Goal: Task Accomplishment & Management: Use online tool/utility

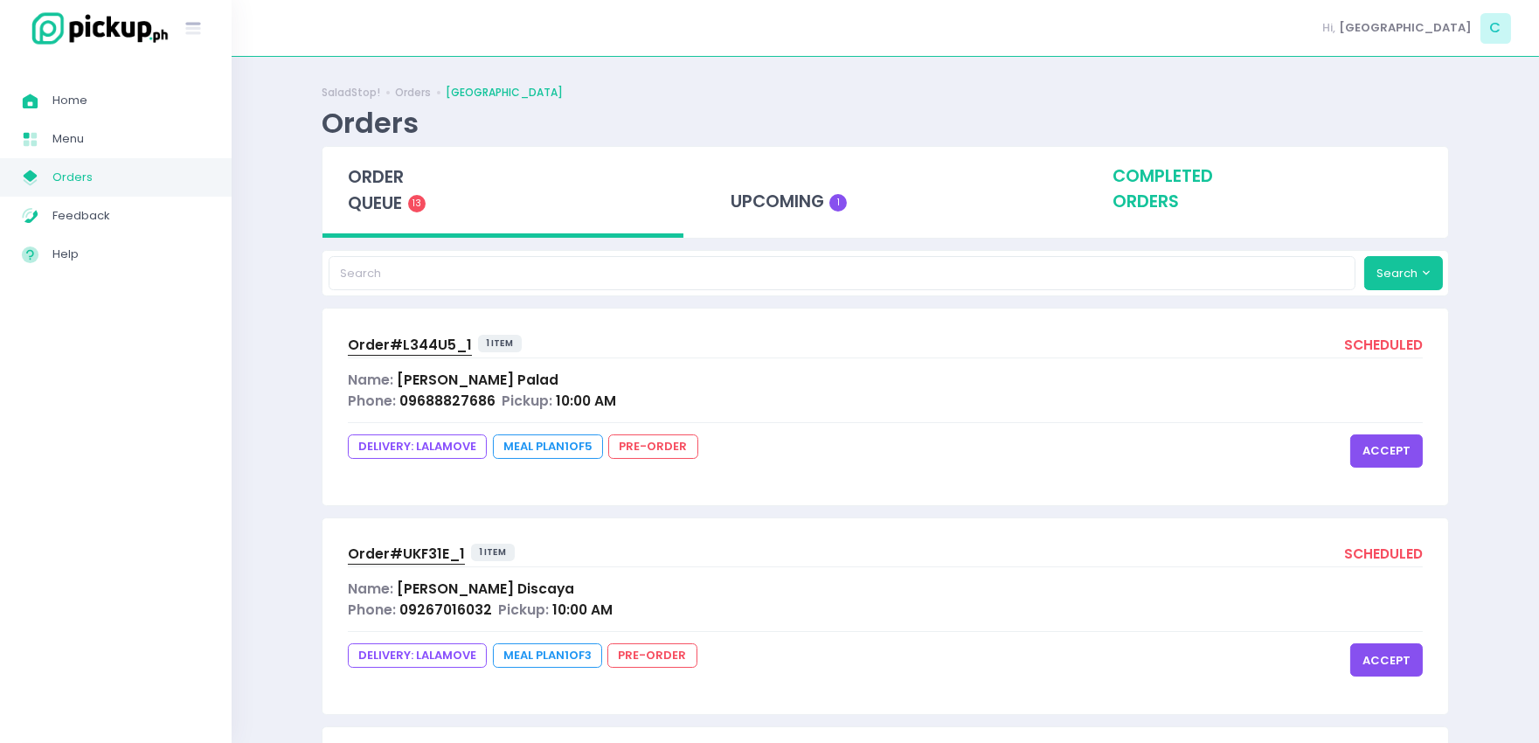
drag, startPoint x: 796, startPoint y: 204, endPoint x: 1184, endPoint y: 203, distance: 388.1
click at [813, 205] on div "upcoming 1" at bounding box center [885, 190] width 361 height 86
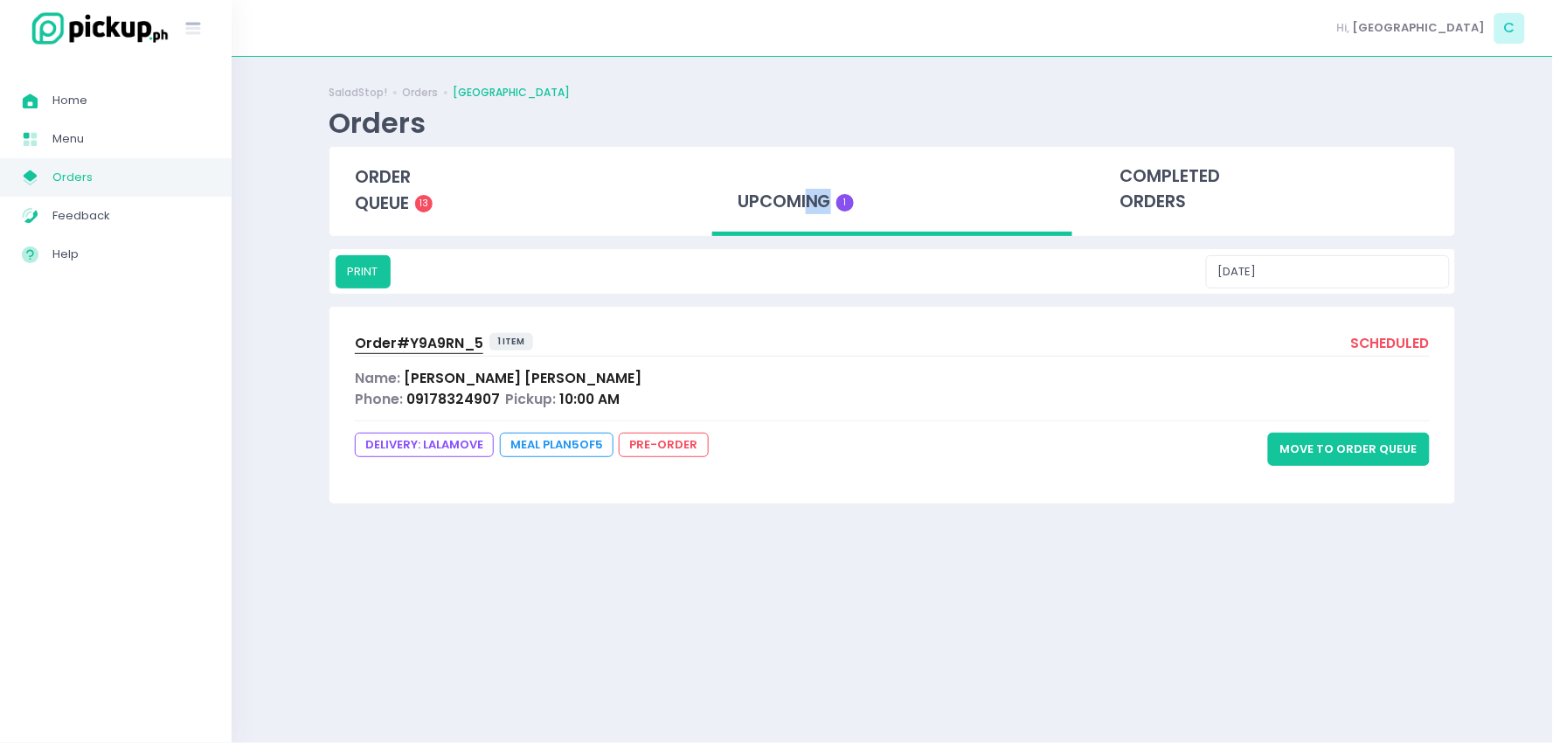
click at [1342, 441] on button "Move to Order Queue" at bounding box center [1349, 449] width 162 height 33
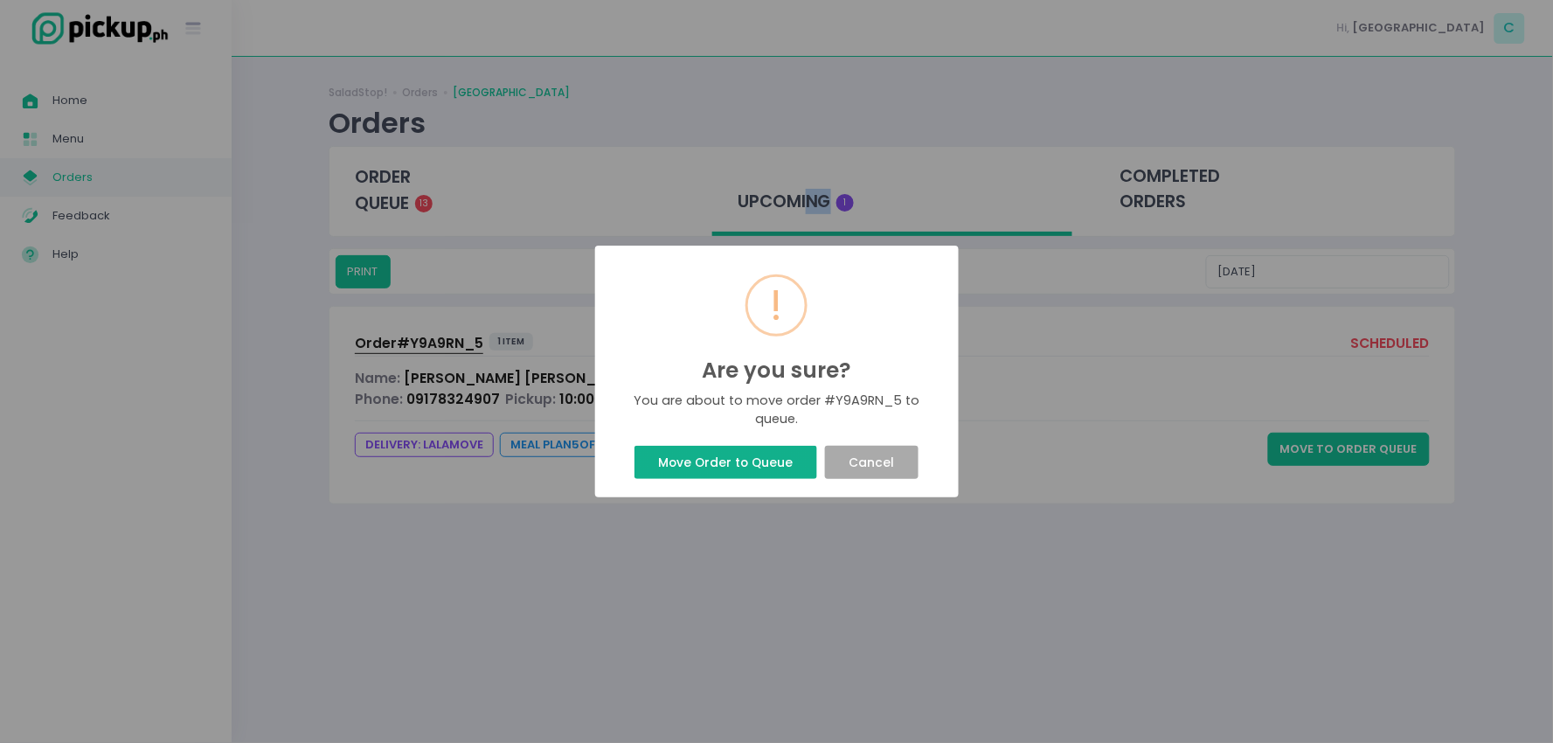
click at [769, 468] on button "Move Order to Queue" at bounding box center [726, 462] width 183 height 33
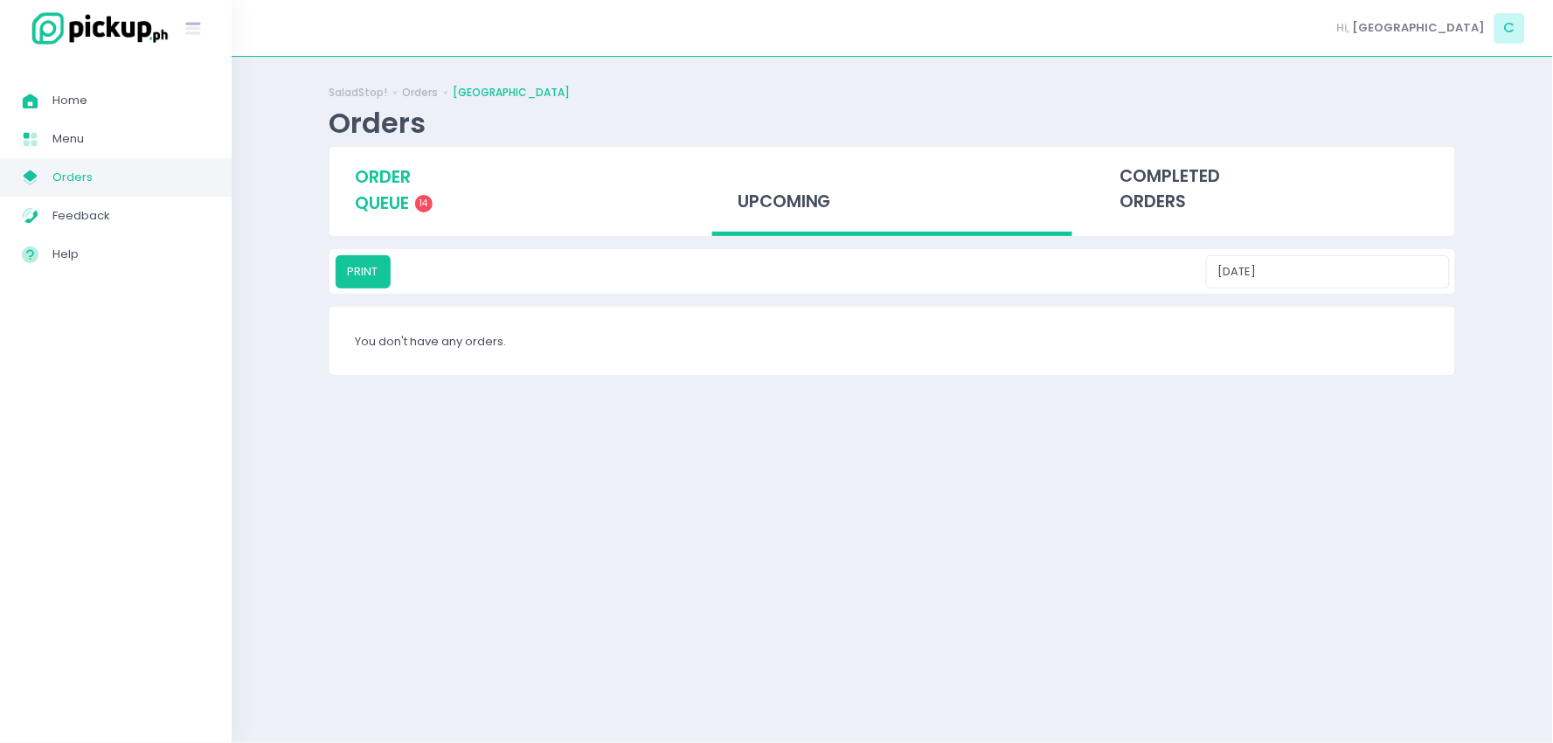
click at [359, 211] on span "order queue" at bounding box center [383, 190] width 56 height 50
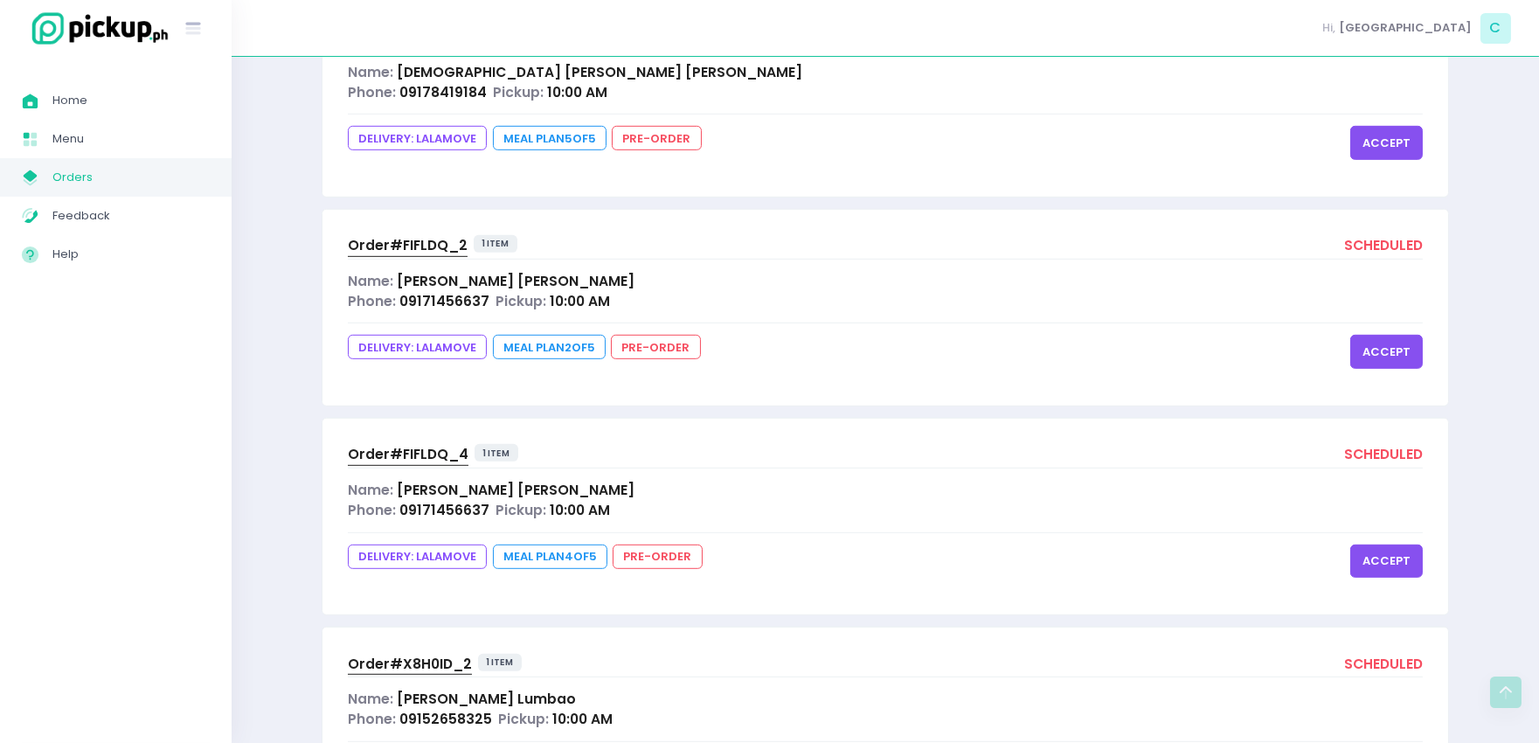
scroll to position [2521, 0]
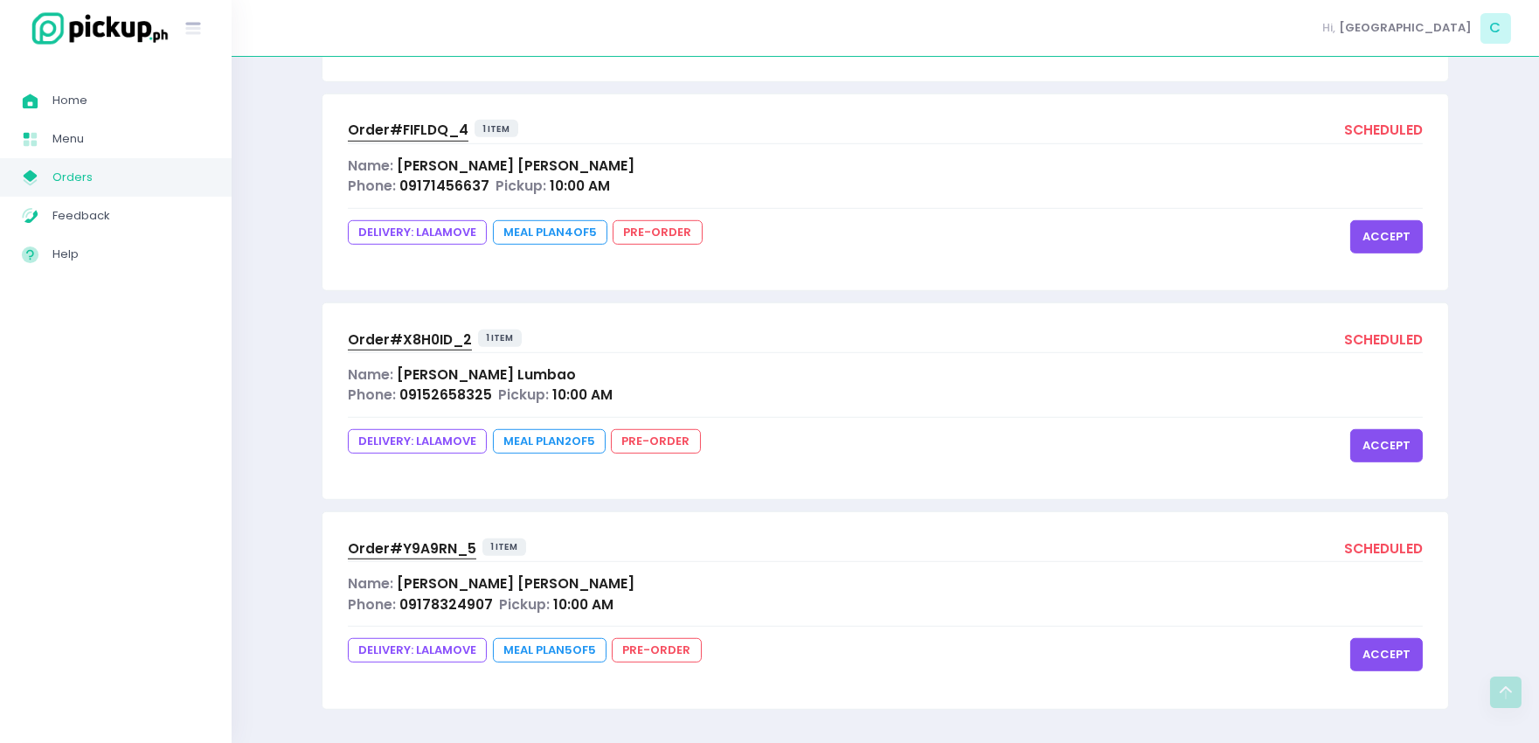
click at [1408, 651] on button "accept" at bounding box center [1387, 654] width 73 height 33
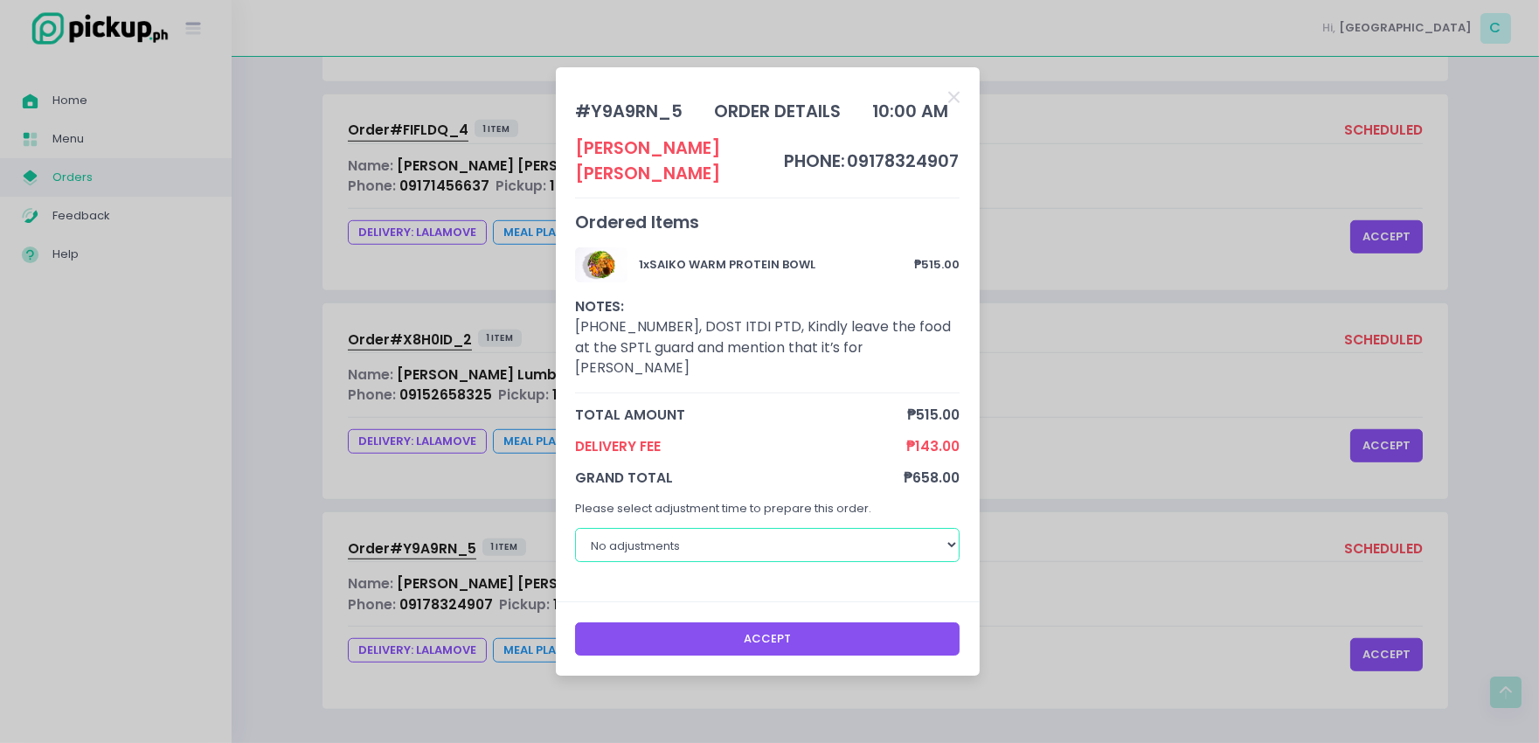
drag, startPoint x: 947, startPoint y: 518, endPoint x: 935, endPoint y: 523, distance: 12.2
click at [947, 528] on select "No adjustments 30 minutes 40 minutes 50 minutes 60 minutes" at bounding box center [767, 544] width 385 height 33
select select "30"
click at [575, 528] on select "No adjustments 30 minutes 40 minutes 50 minutes 60 minutes" at bounding box center [767, 544] width 385 height 33
click at [737, 627] on button "Accept" at bounding box center [767, 638] width 385 height 33
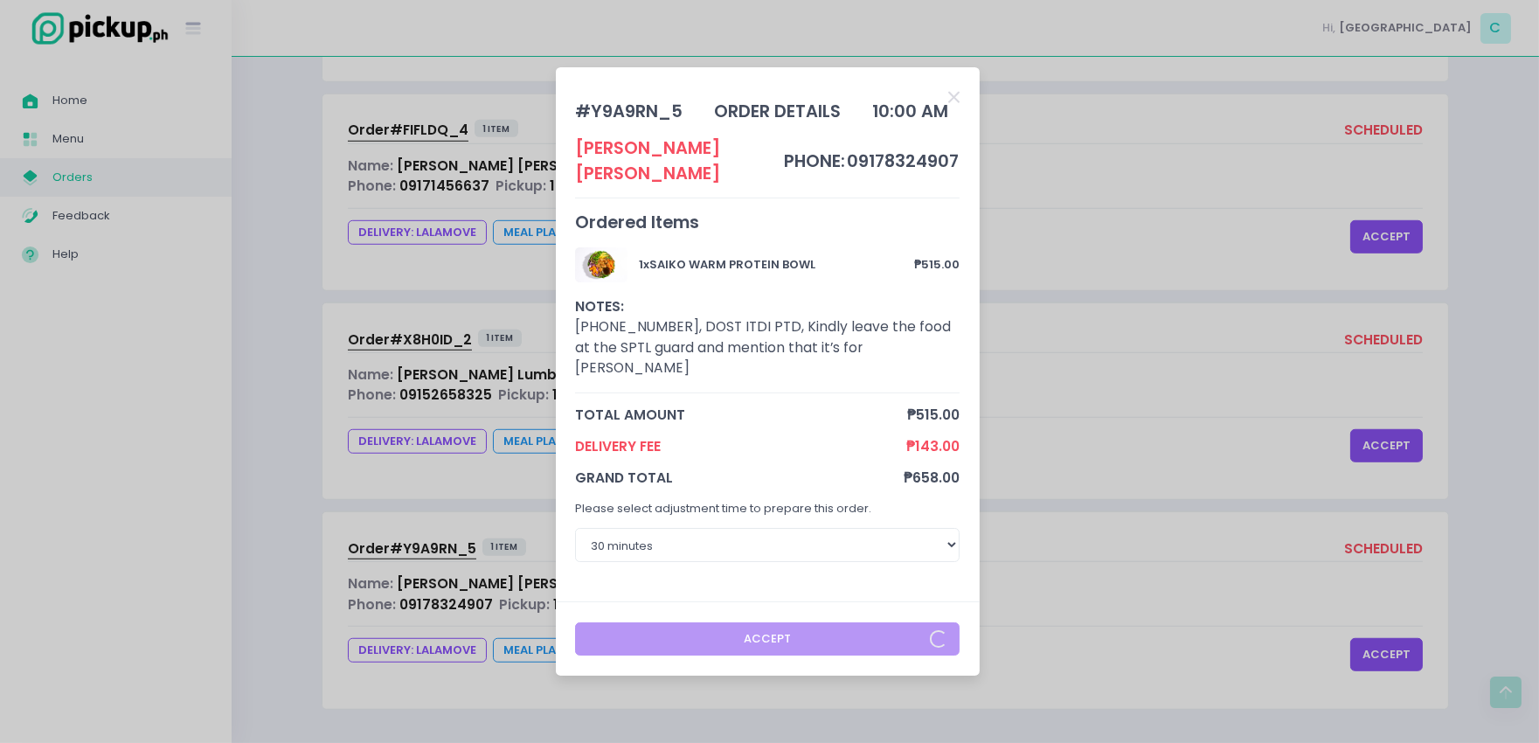
scroll to position [0, 0]
